Goal: Find contact information: Find contact information

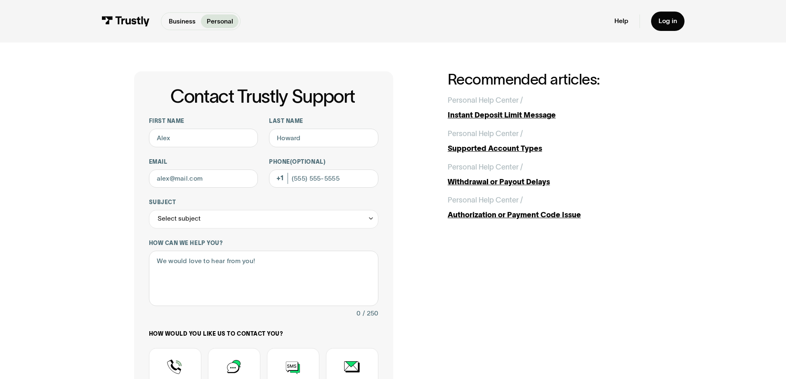
scroll to position [9, 0]
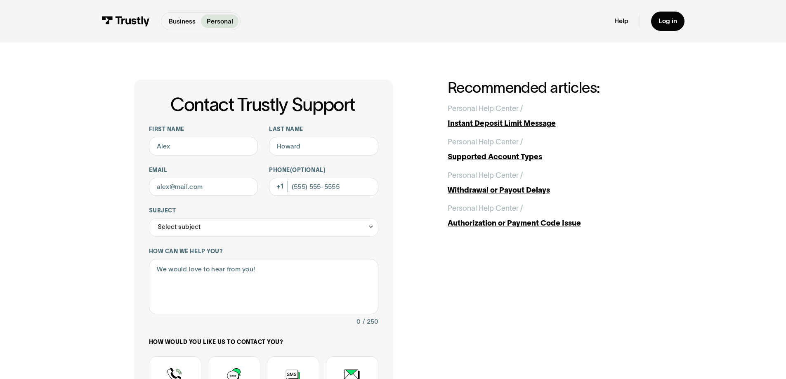
scroll to position [3, 0]
